Goal: Task Accomplishment & Management: Use online tool/utility

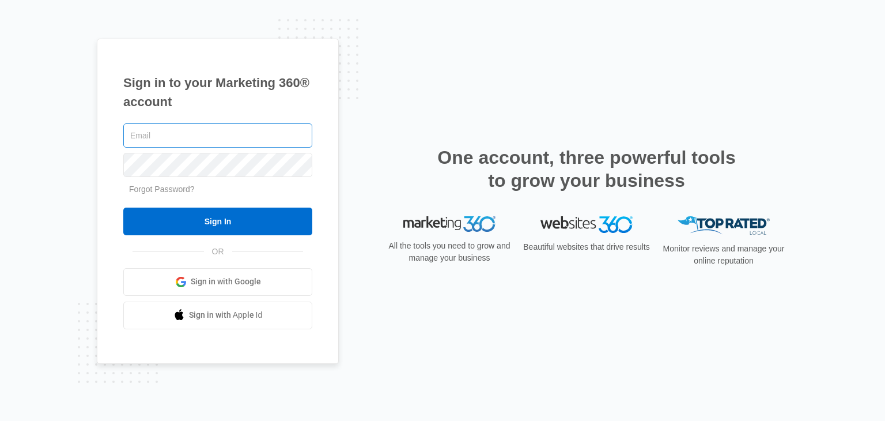
click at [225, 140] on input "text" at bounding box center [217, 135] width 189 height 24
type input "[EMAIL_ADDRESS][DOMAIN_NAME]"
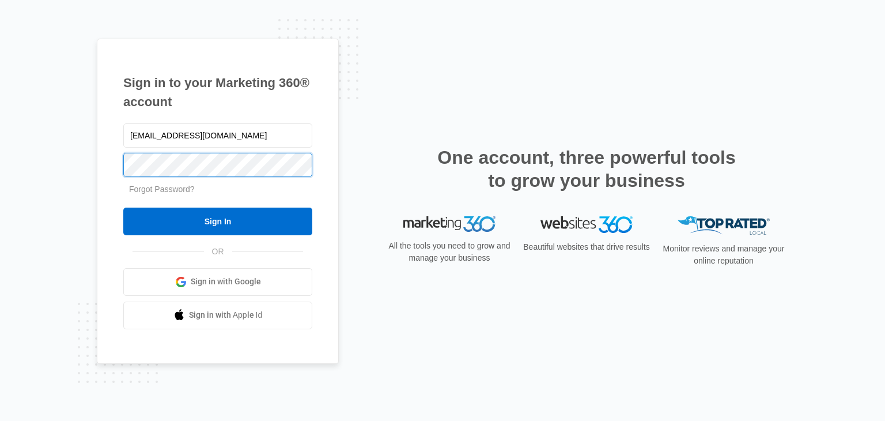
click at [123, 208] on input "Sign In" at bounding box center [217, 222] width 189 height 28
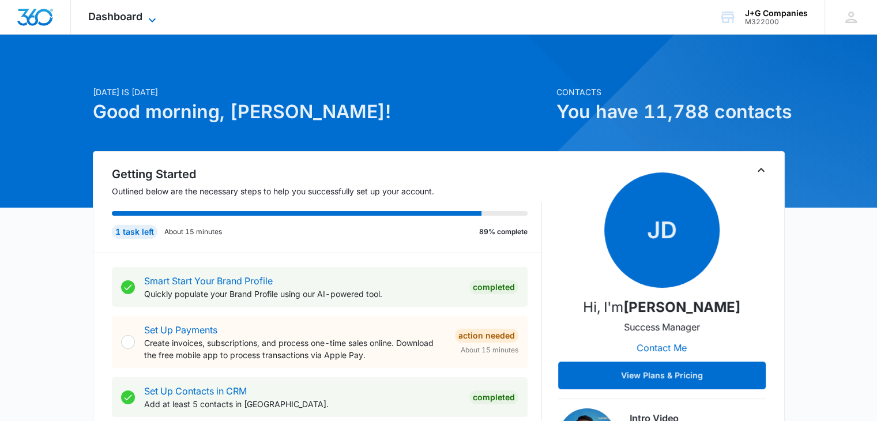
click at [126, 20] on span "Dashboard" at bounding box center [115, 16] width 54 height 12
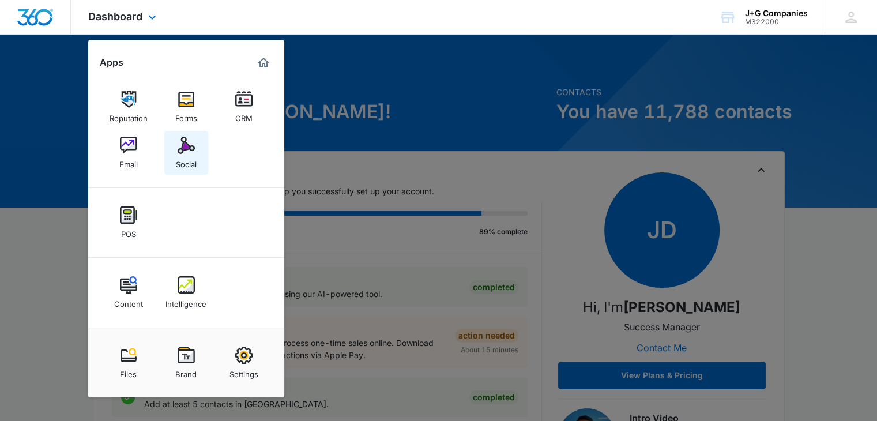
click at [180, 147] on img at bounding box center [186, 145] width 17 height 17
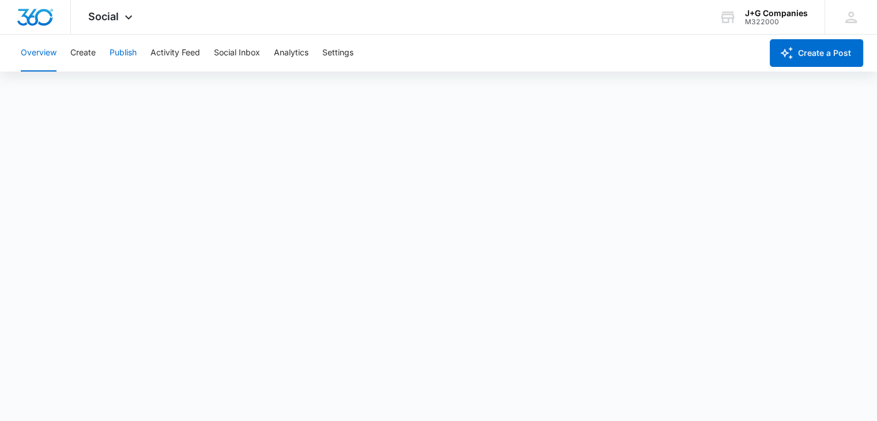
click at [127, 59] on button "Publish" at bounding box center [123, 53] width 27 height 37
